Goal: Task Accomplishment & Management: Manage account settings

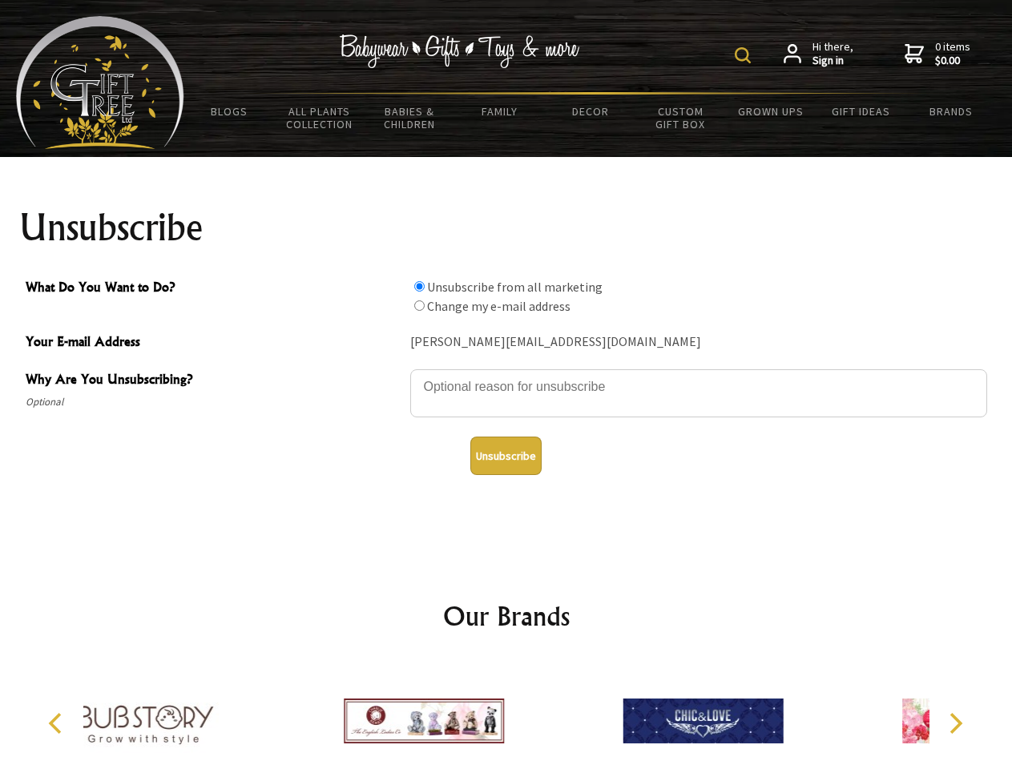
click at [745, 55] on img at bounding box center [743, 55] width 16 height 16
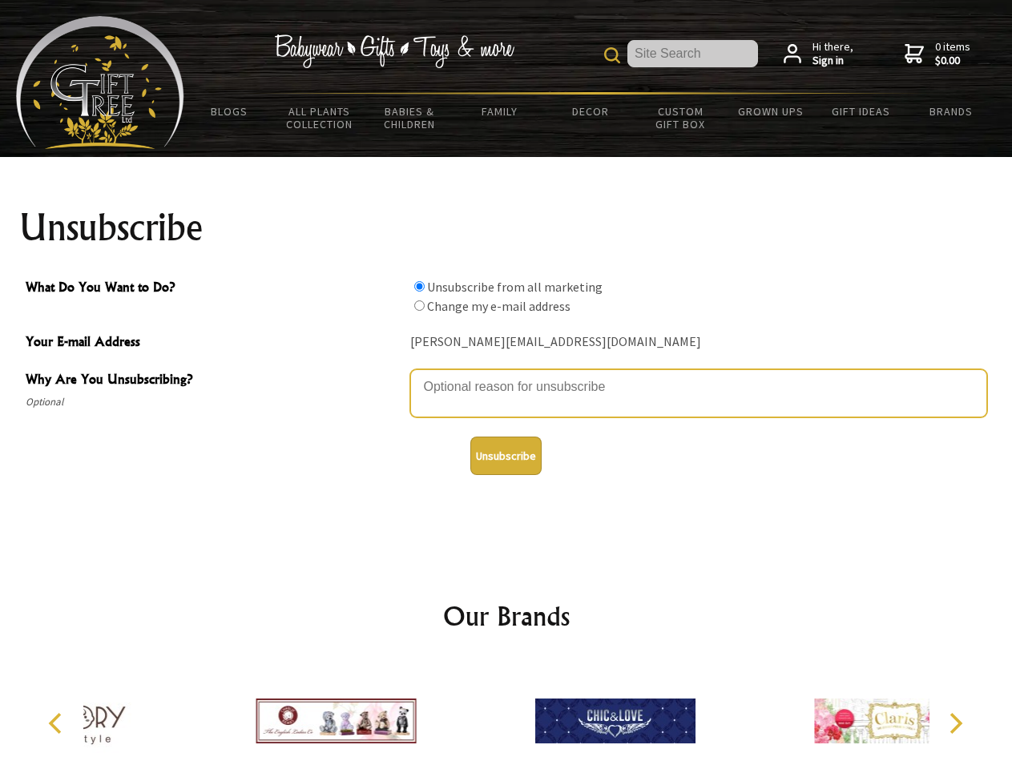
click at [506, 375] on textarea "Why Are You Unsubscribing?" at bounding box center [698, 393] width 577 height 48
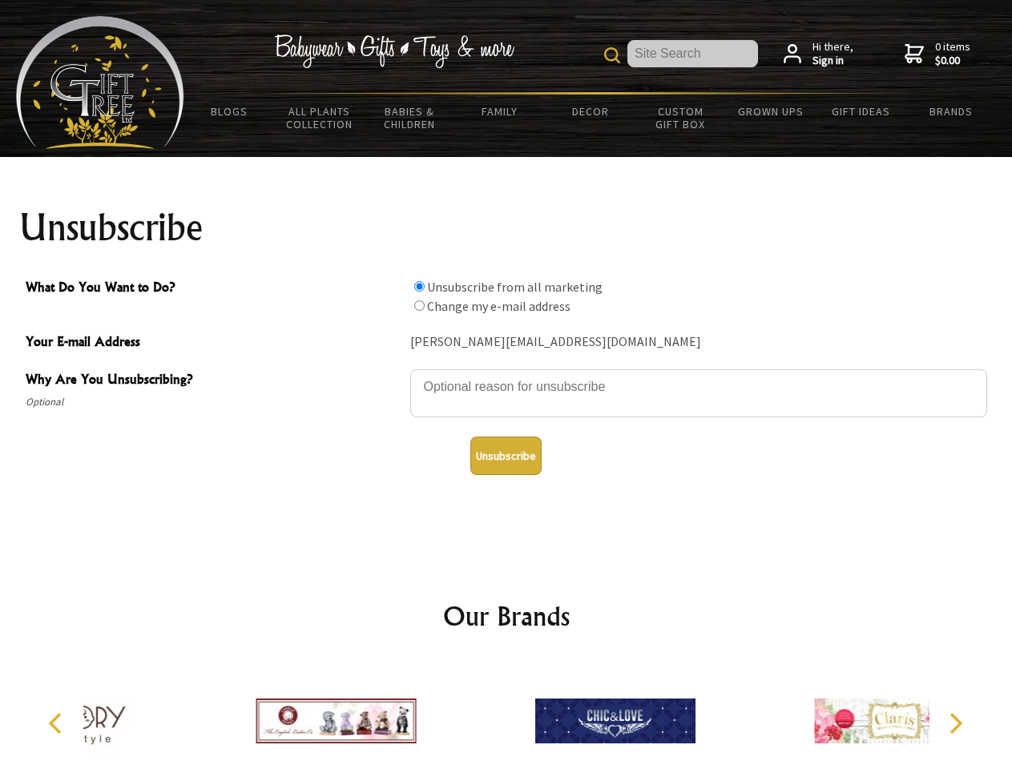
click at [419, 286] on input "What Do You Want to Do?" at bounding box center [419, 286] width 10 height 10
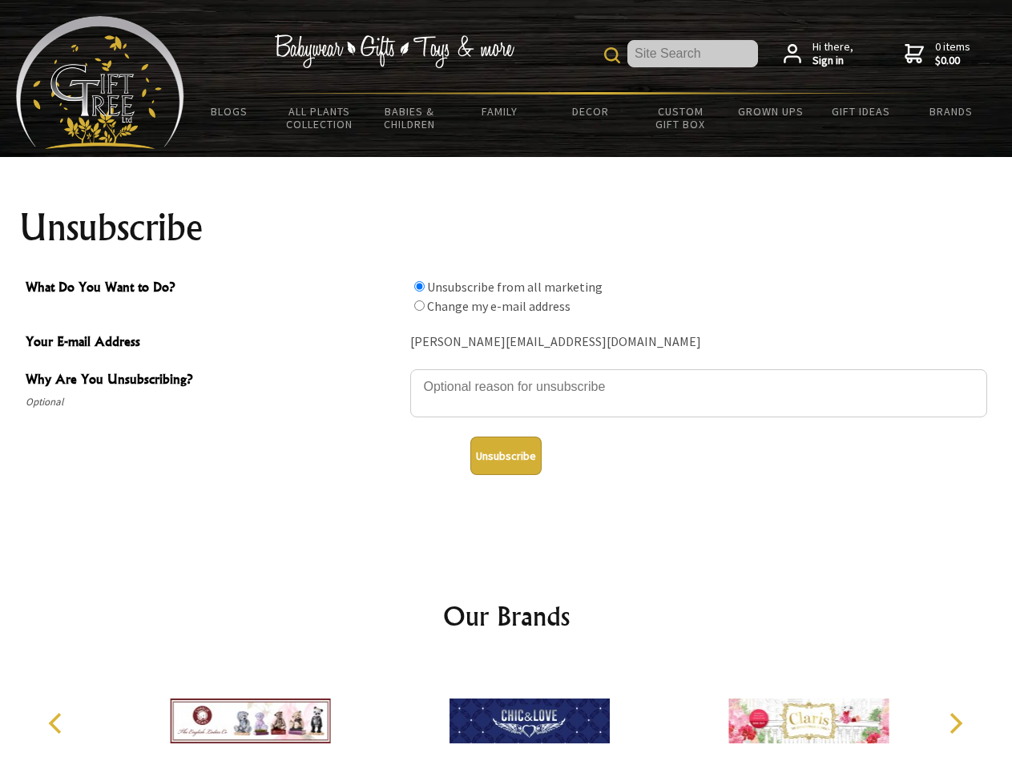
click at [419, 305] on input "What Do You Want to Do?" at bounding box center [419, 306] width 10 height 10
radio input "true"
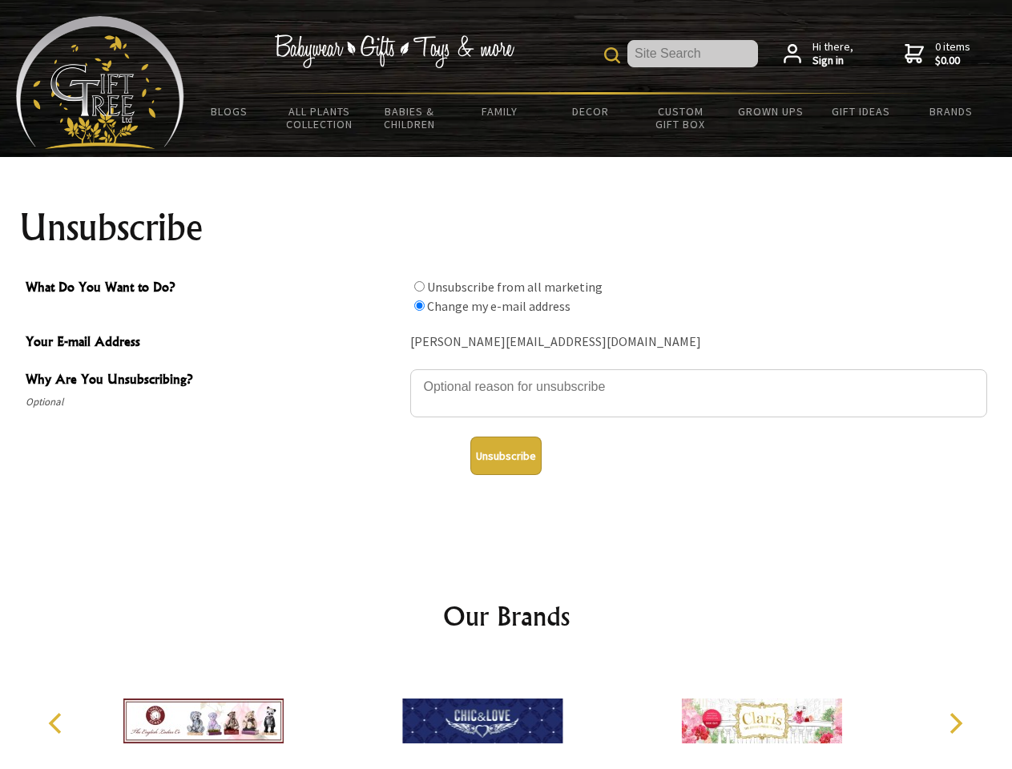
click at [506, 456] on button "Unsubscribe" at bounding box center [505, 456] width 71 height 38
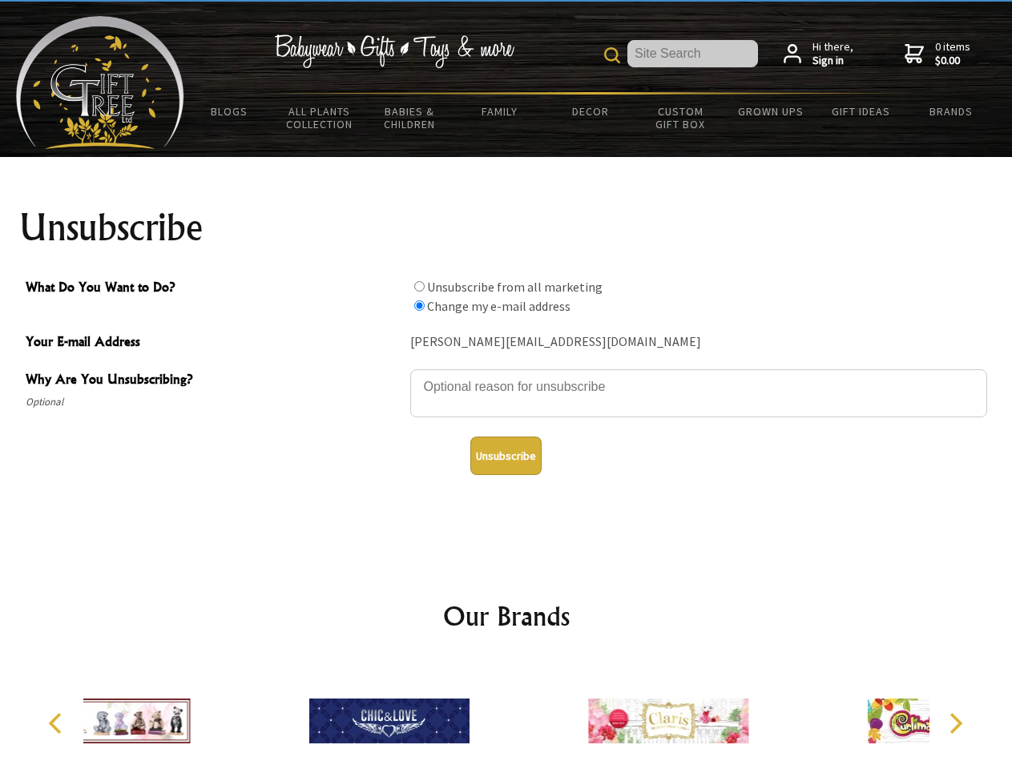
click at [506, 715] on div at bounding box center [388, 723] width 279 height 125
click at [58, 724] on icon "Previous" at bounding box center [56, 723] width 21 height 21
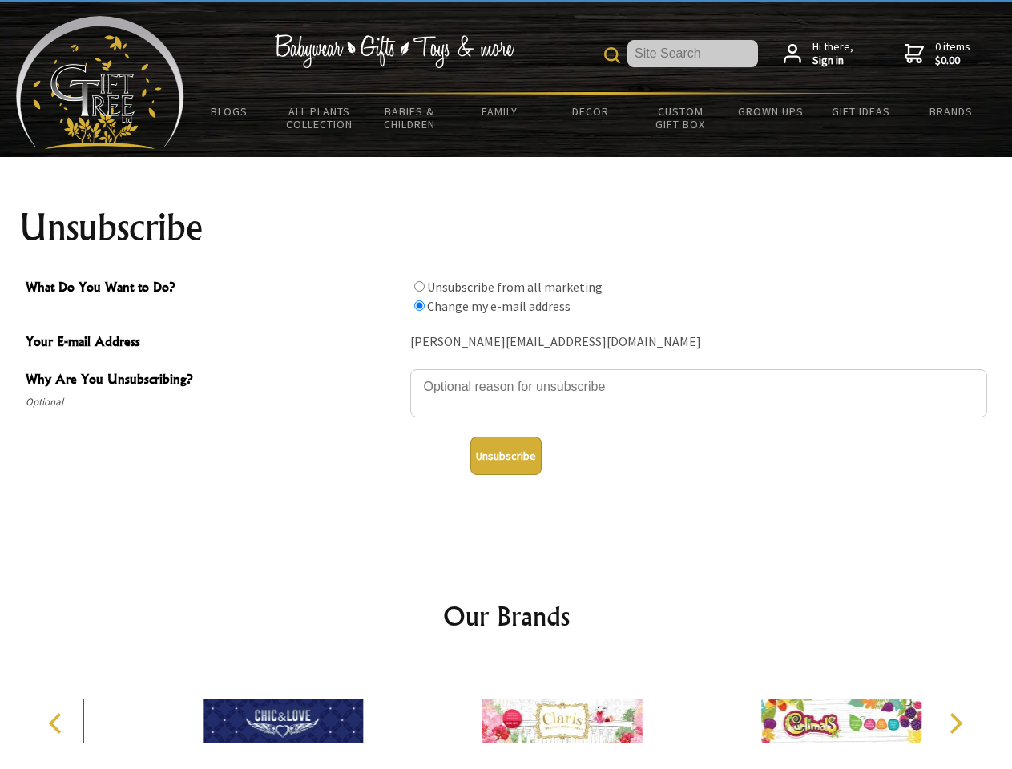
click at [955, 724] on icon "Next" at bounding box center [954, 723] width 21 height 21
